Goal: Task Accomplishment & Management: Use online tool/utility

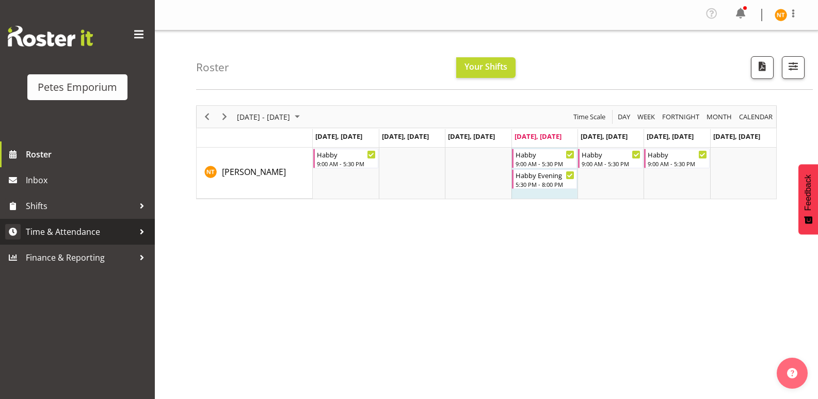
click at [65, 223] on link "Time & Attendance" at bounding box center [77, 232] width 155 height 26
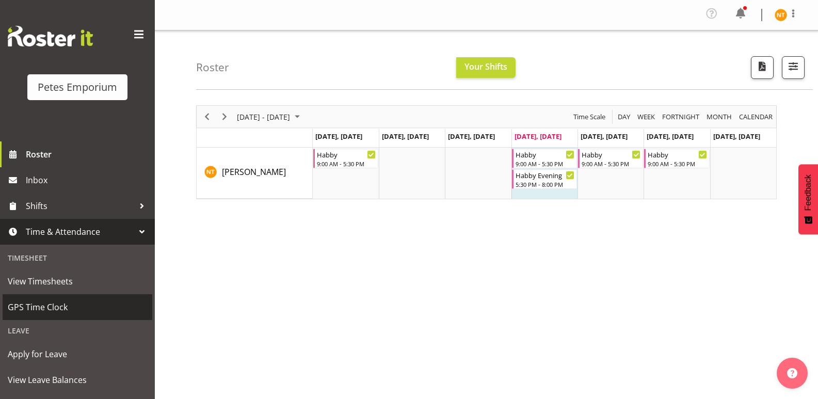
click at [31, 309] on span "GPS Time Clock" at bounding box center [77, 306] width 139 height 15
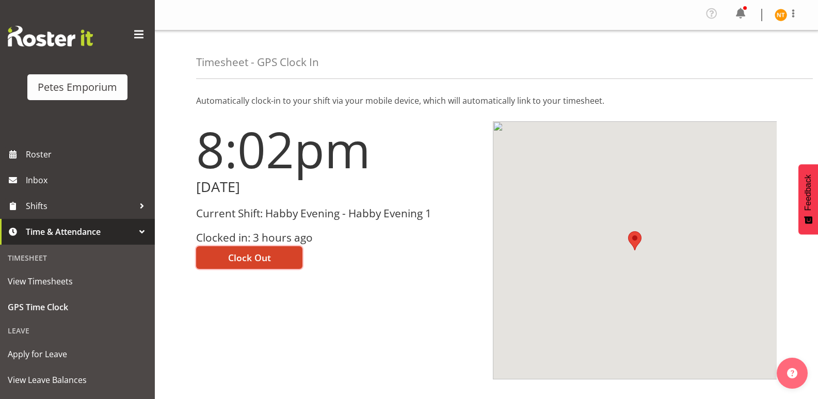
click at [246, 258] on span "Clock Out" at bounding box center [249, 257] width 43 height 13
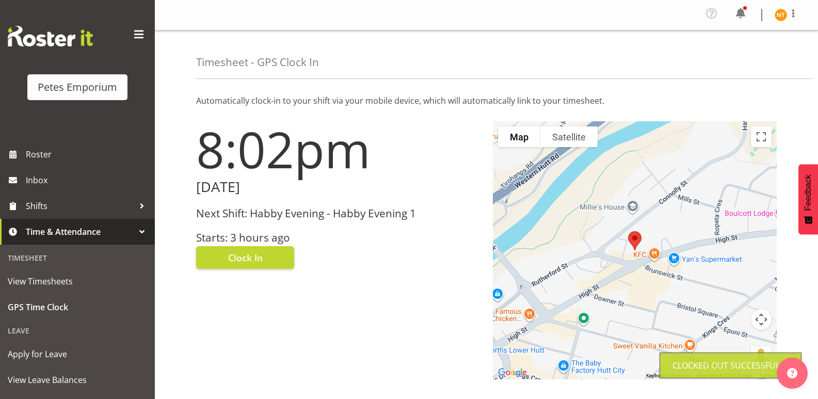
click at [777, 12] on img at bounding box center [781, 15] width 12 height 12
click at [734, 54] on link "Log Out" at bounding box center [749, 56] width 99 height 19
